Goal: Navigation & Orientation: Find specific page/section

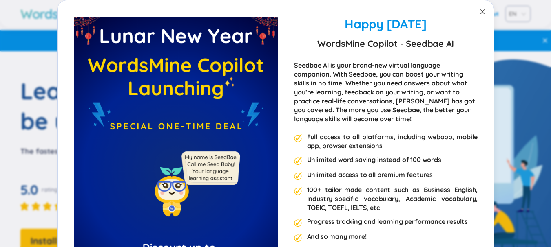
click at [484, 13] on span "Close" at bounding box center [482, 11] width 23 height 23
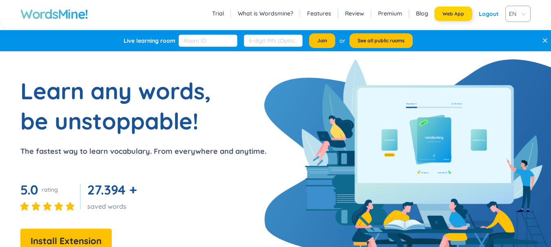
click at [453, 19] on button "Web App" at bounding box center [453, 14] width 38 height 15
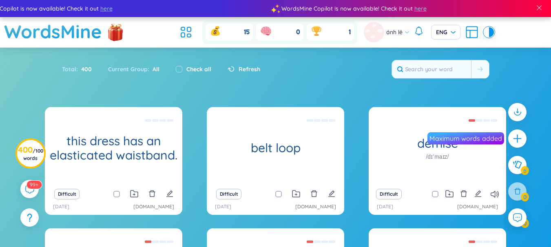
scroll to position [157, 0]
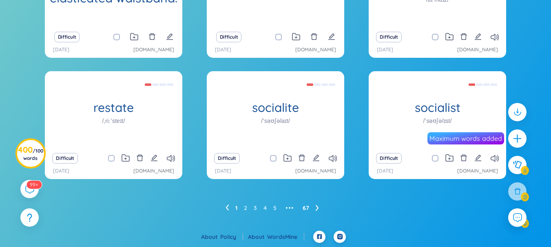
click at [306, 210] on link "67" at bounding box center [305, 208] width 7 height 12
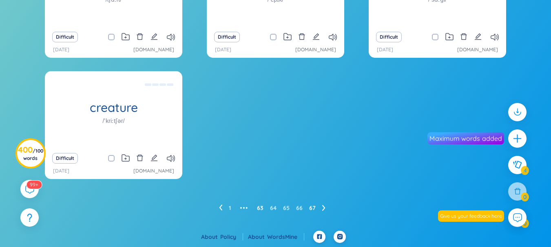
click at [260, 207] on link "63" at bounding box center [260, 208] width 7 height 12
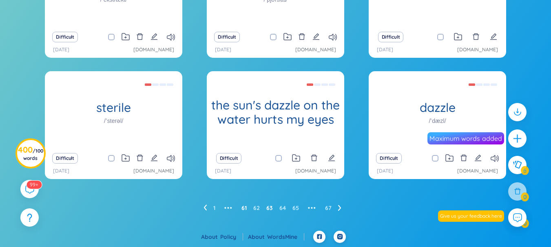
click at [245, 209] on link "61" at bounding box center [243, 208] width 5 height 12
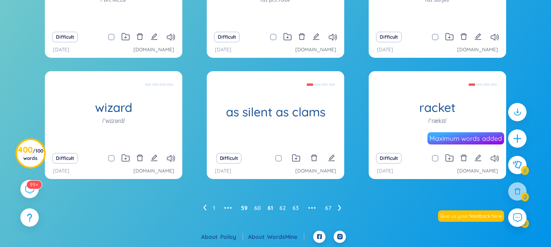
click at [244, 209] on link "59" at bounding box center [244, 208] width 7 height 12
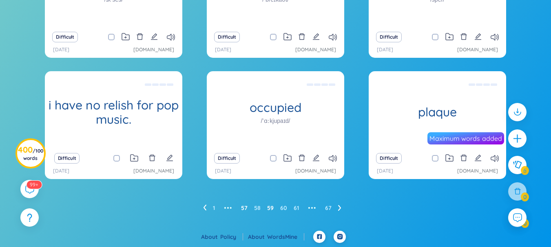
click at [243, 210] on link "57" at bounding box center [244, 208] width 7 height 12
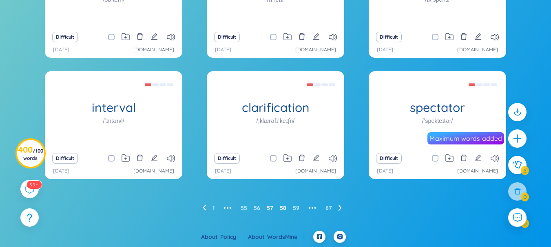
click at [280, 209] on link "58" at bounding box center [283, 208] width 7 height 12
click at [254, 207] on link "57" at bounding box center [257, 208] width 7 height 12
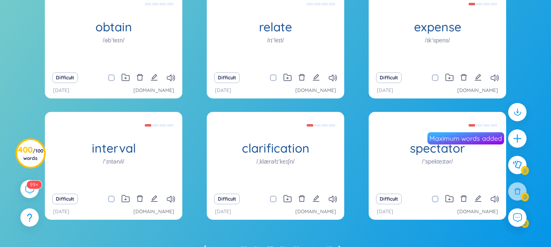
scroll to position [76, 0]
